Goal: Information Seeking & Learning: Understand process/instructions

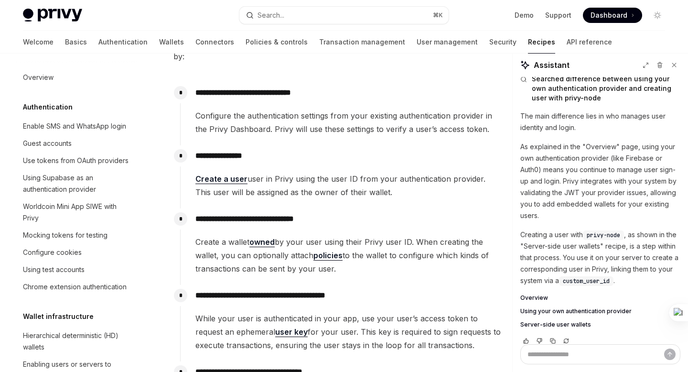
scroll to position [172, 0]
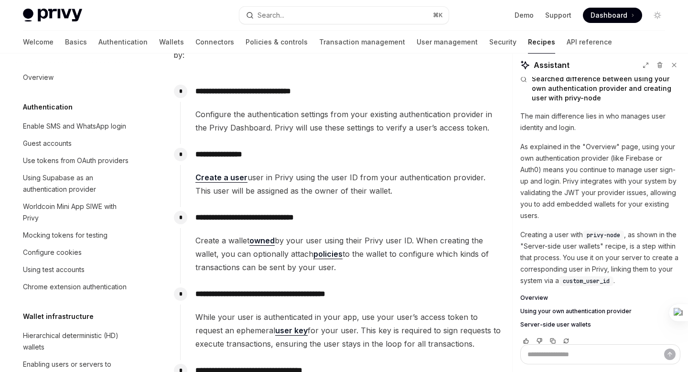
click at [218, 178] on link "Create a user" at bounding box center [221, 178] width 52 height 10
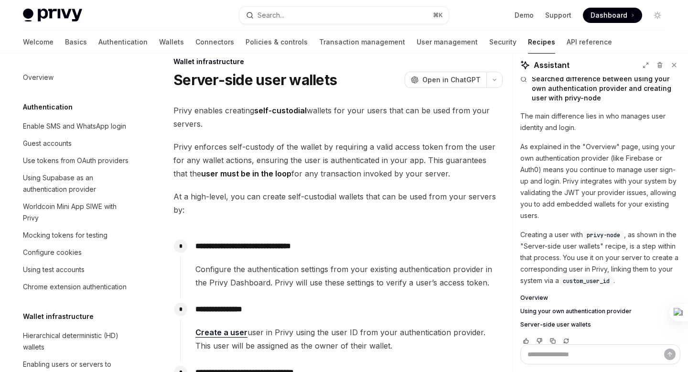
scroll to position [0, 0]
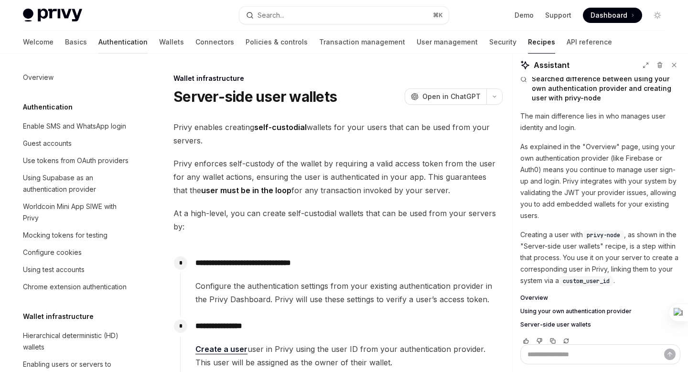
click at [98, 44] on link "Authentication" at bounding box center [122, 42] width 49 height 23
type textarea "*"
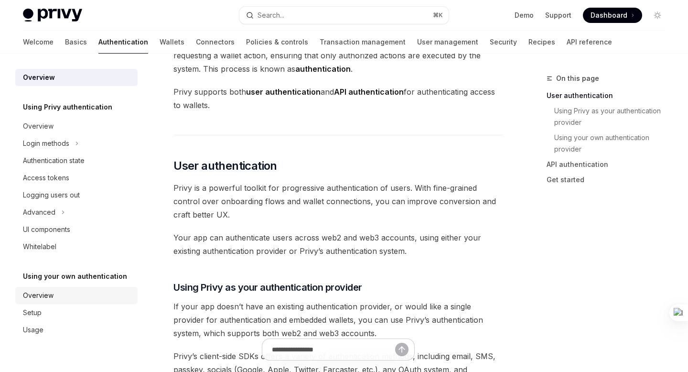
click at [43, 300] on div "Overview" at bounding box center [38, 295] width 31 height 11
click at [44, 313] on div "Setup" at bounding box center [77, 312] width 109 height 11
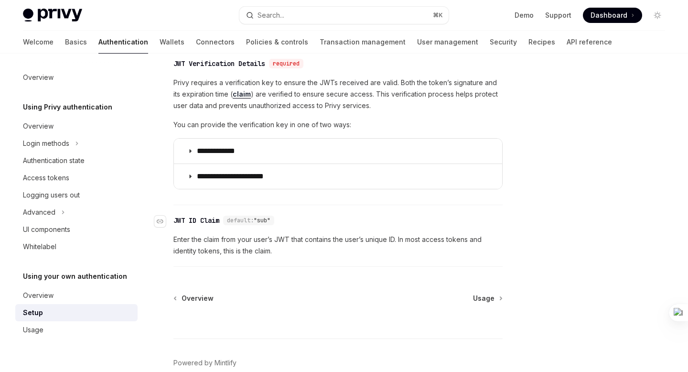
scroll to position [489, 0]
click at [484, 304] on div at bounding box center [337, 319] width 329 height 35
click at [484, 301] on span "Usage" at bounding box center [484, 298] width 22 height 10
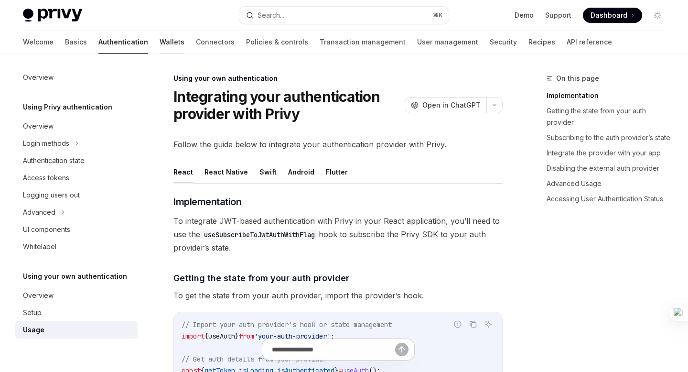
click at [160, 49] on link "Wallets" at bounding box center [172, 42] width 25 height 23
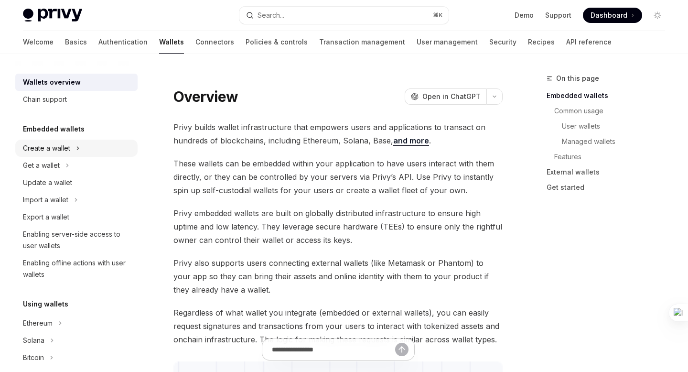
click at [78, 150] on icon at bounding box center [78, 147] width 4 height 11
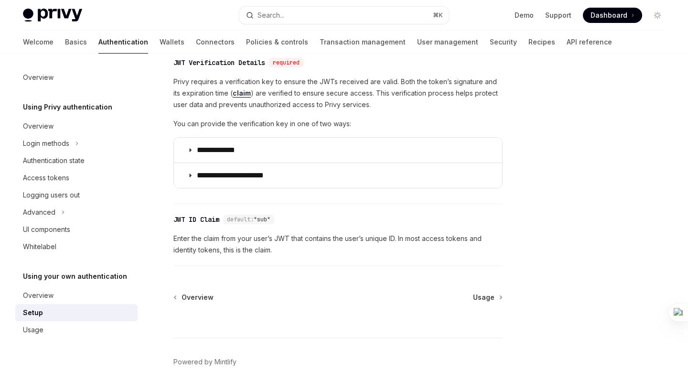
type textarea "*"
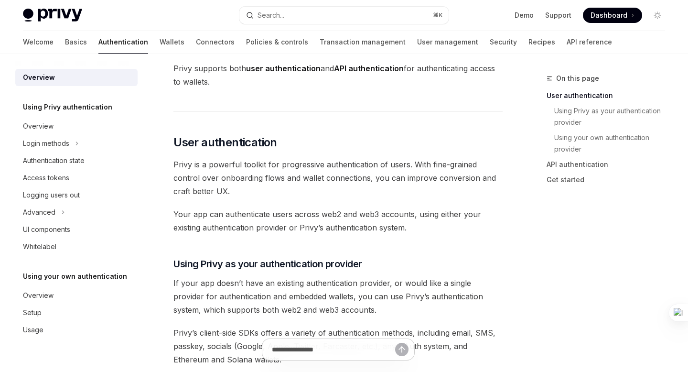
scroll to position [107, 0]
